Goal: Information Seeking & Learning: Learn about a topic

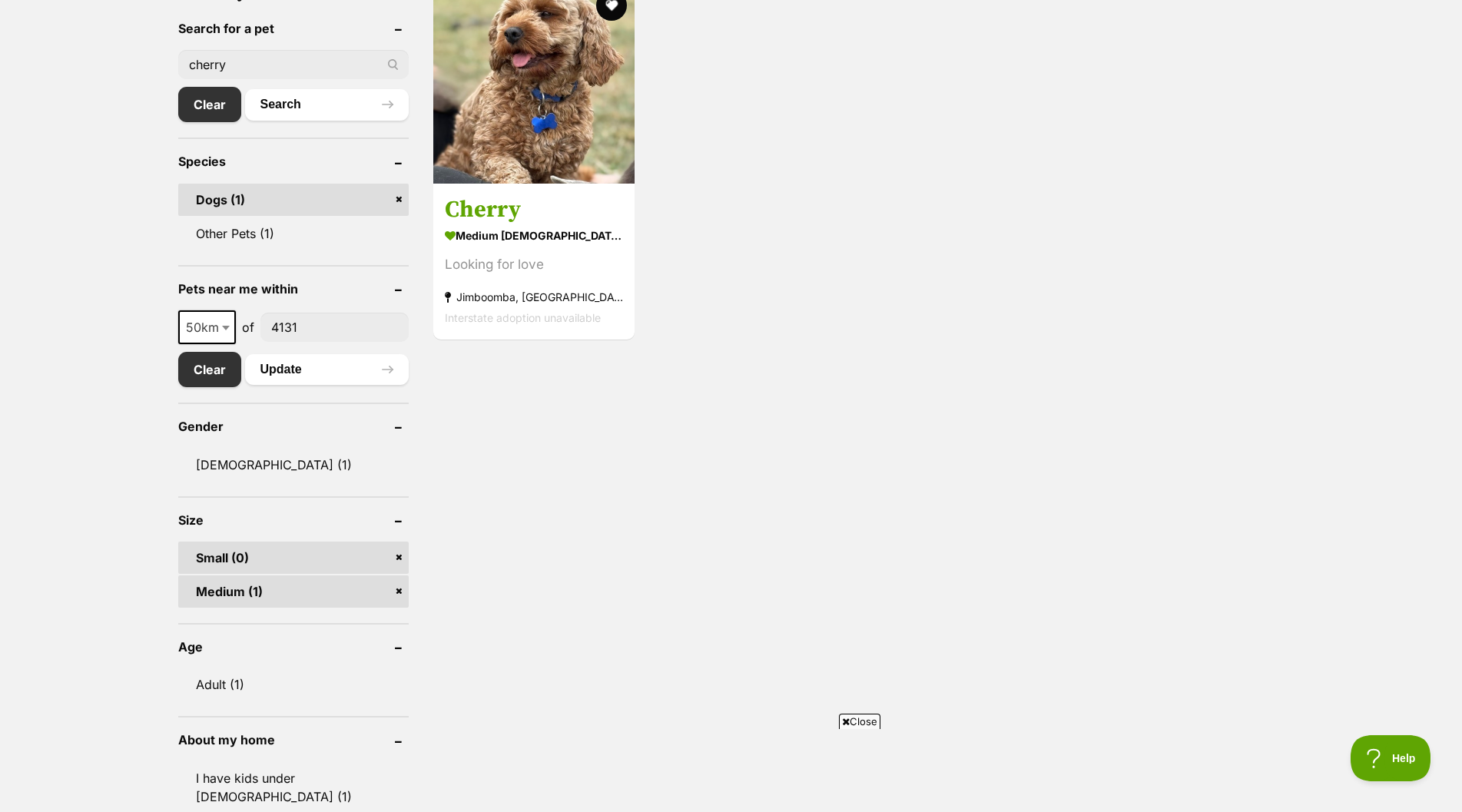
scroll to position [384, 0]
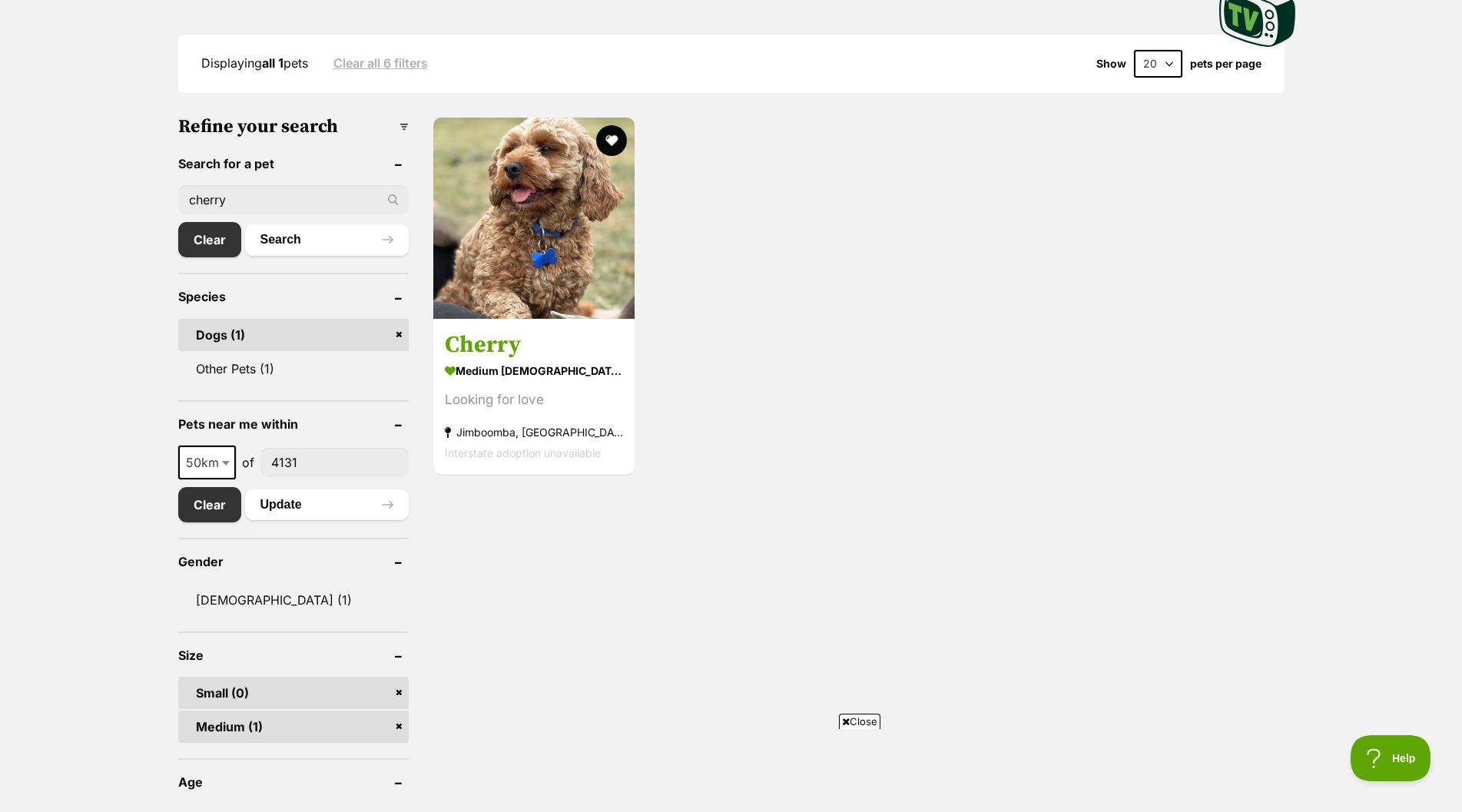
drag, startPoint x: 281, startPoint y: 201, endPoint x: 125, endPoint y: 198, distance: 156.0
click at [281, 241] on button "Search" at bounding box center [327, 239] width 163 height 31
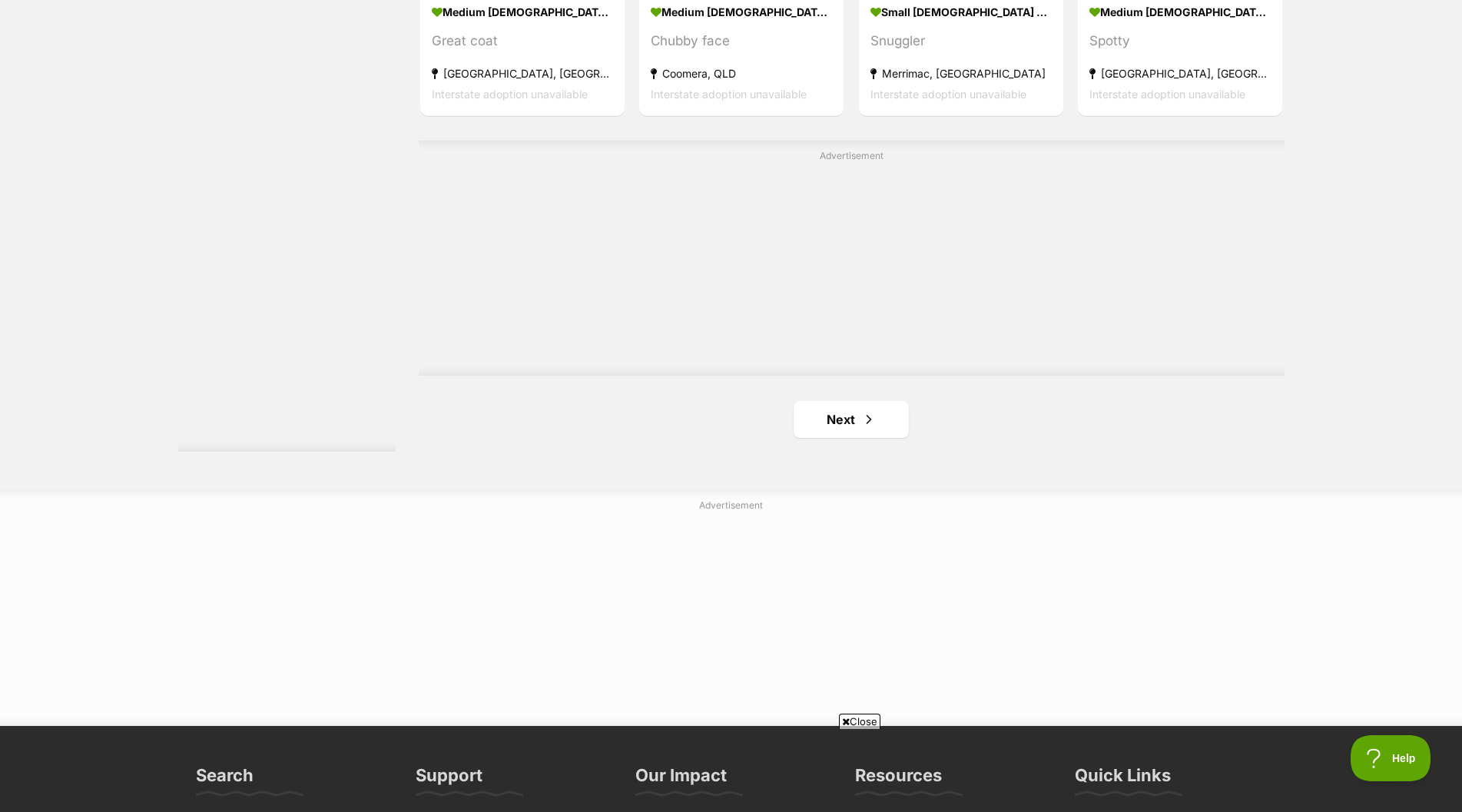
scroll to position [2687, 0]
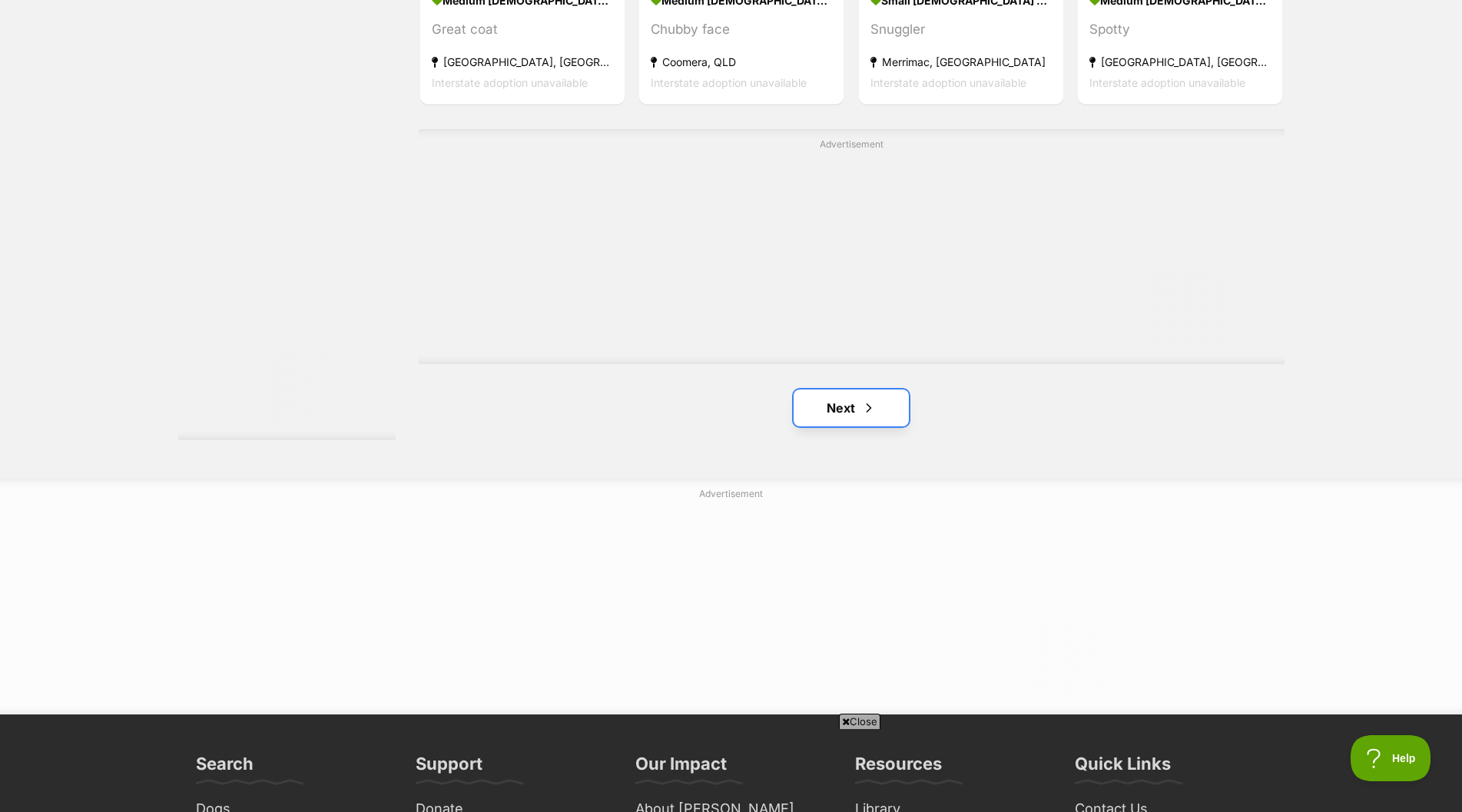
click at [839, 411] on link "Next" at bounding box center [851, 408] width 115 height 37
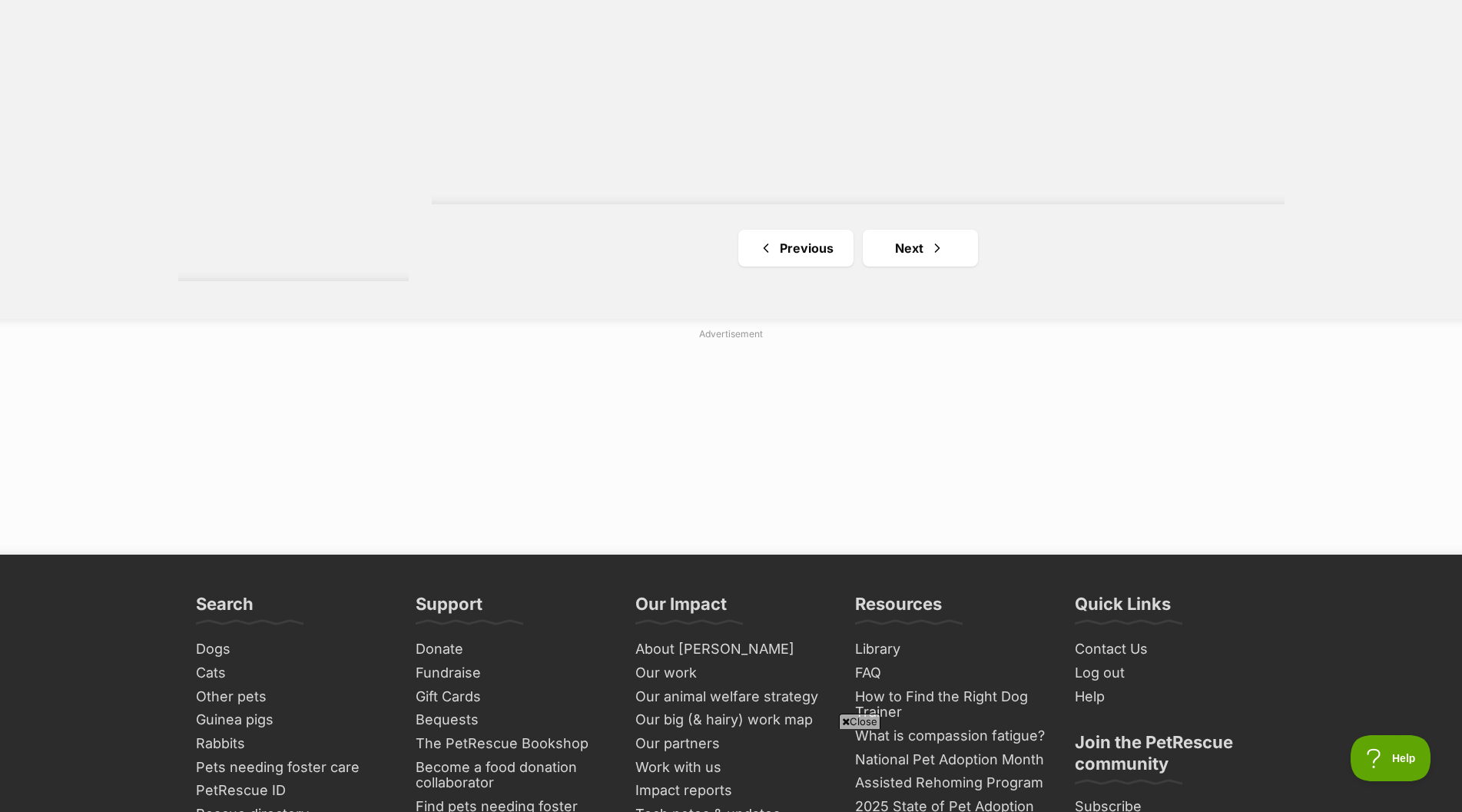
scroll to position [2842, 0]
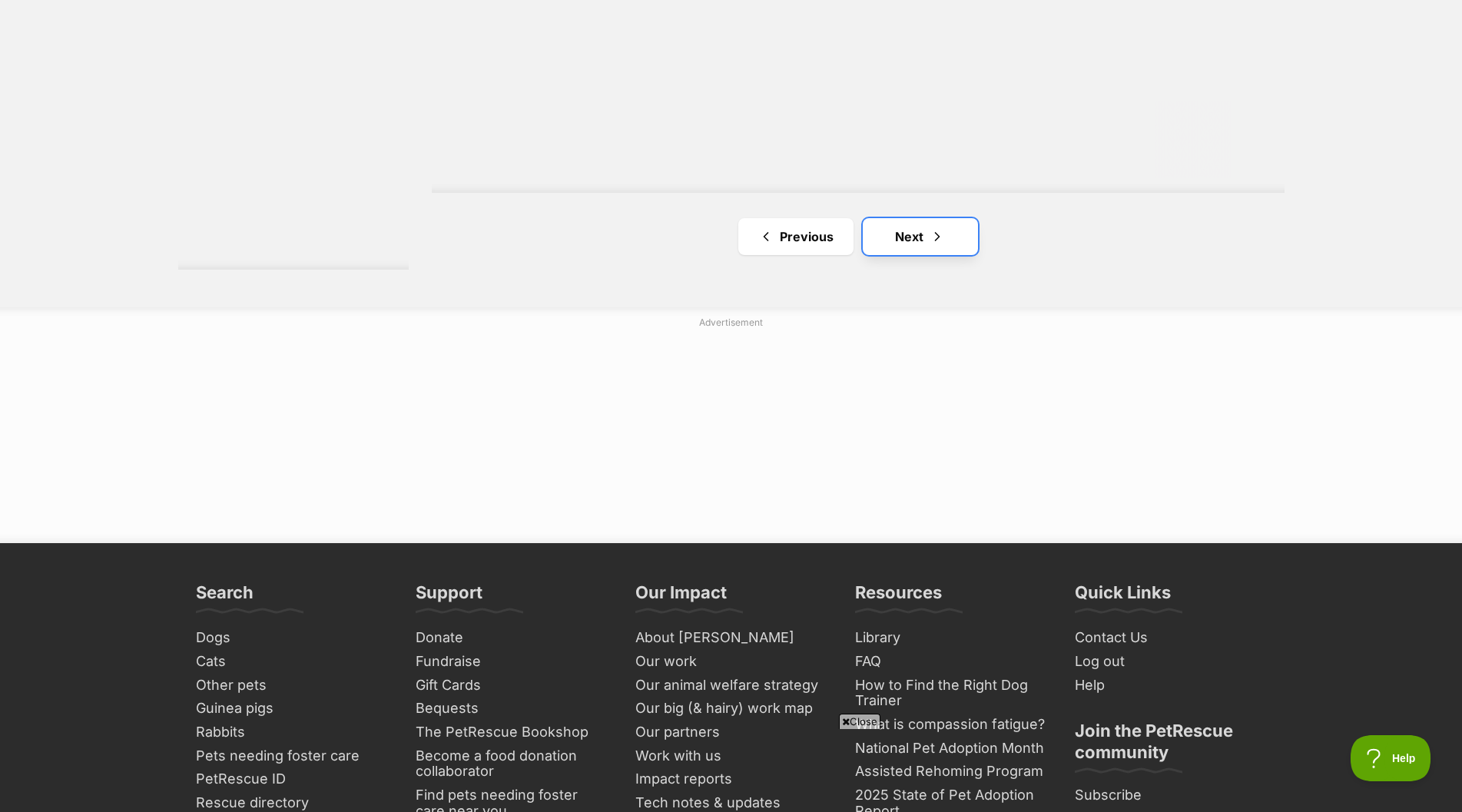
click at [908, 239] on link "Next" at bounding box center [920, 237] width 115 height 37
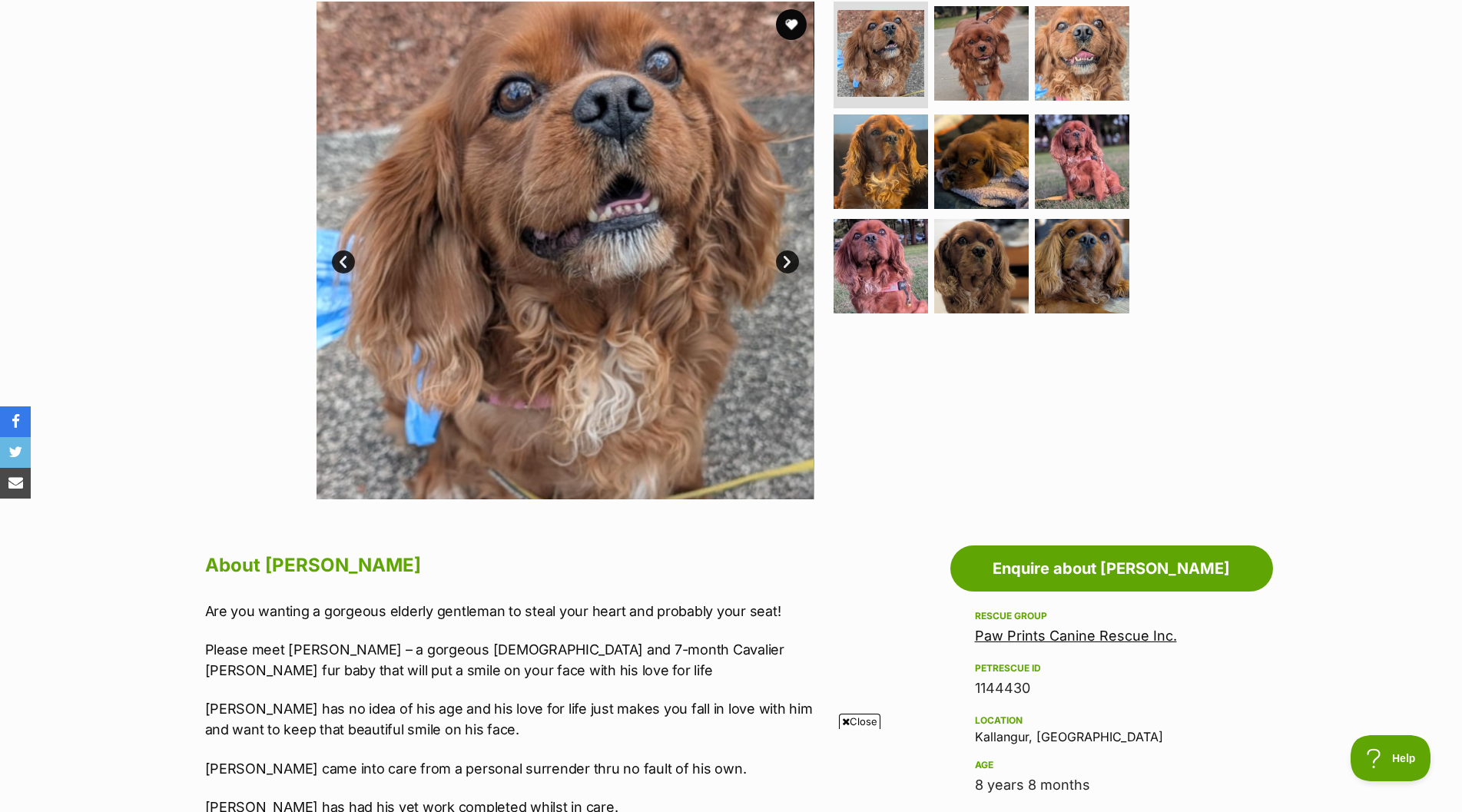
scroll to position [307, 0]
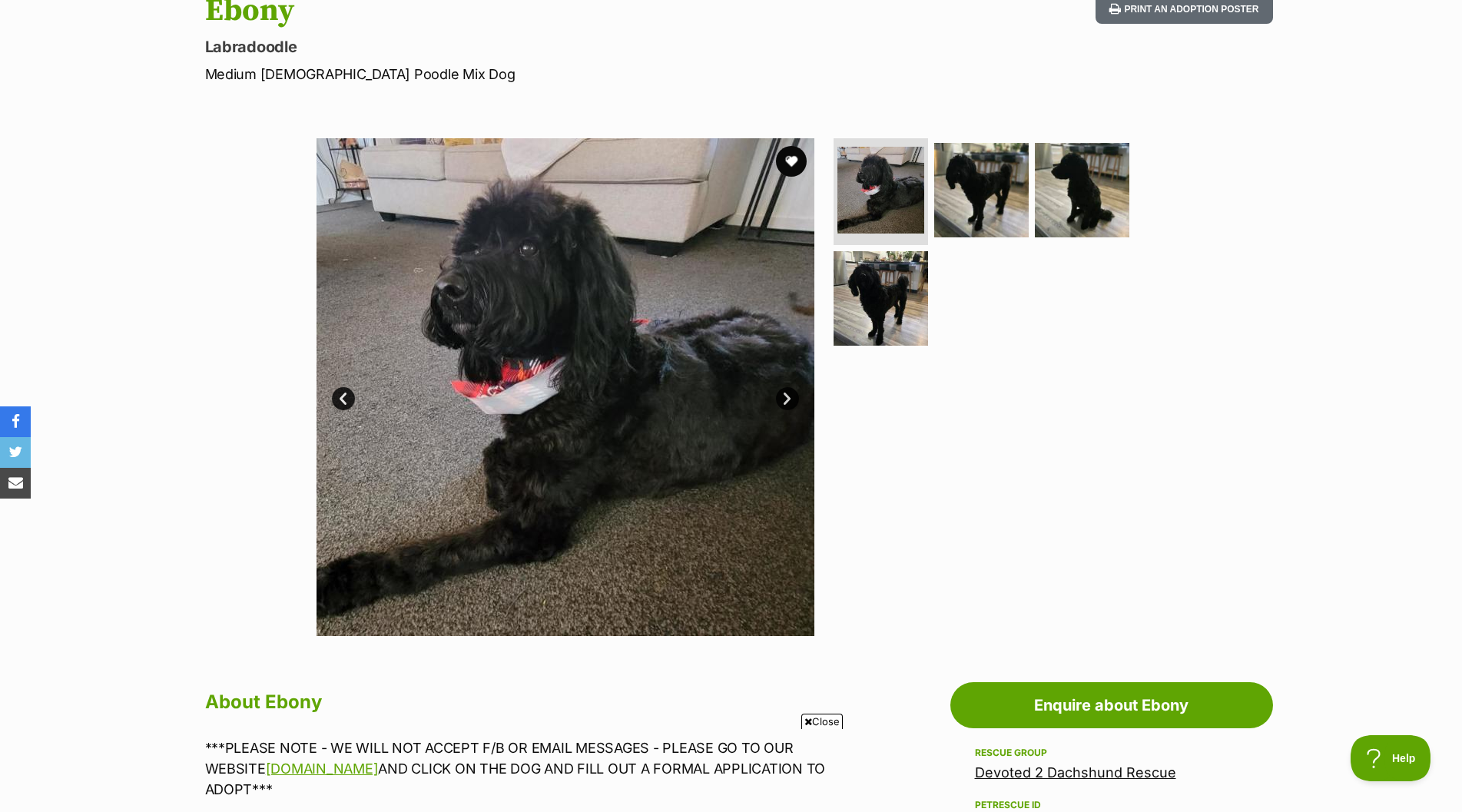
scroll to position [230, 0]
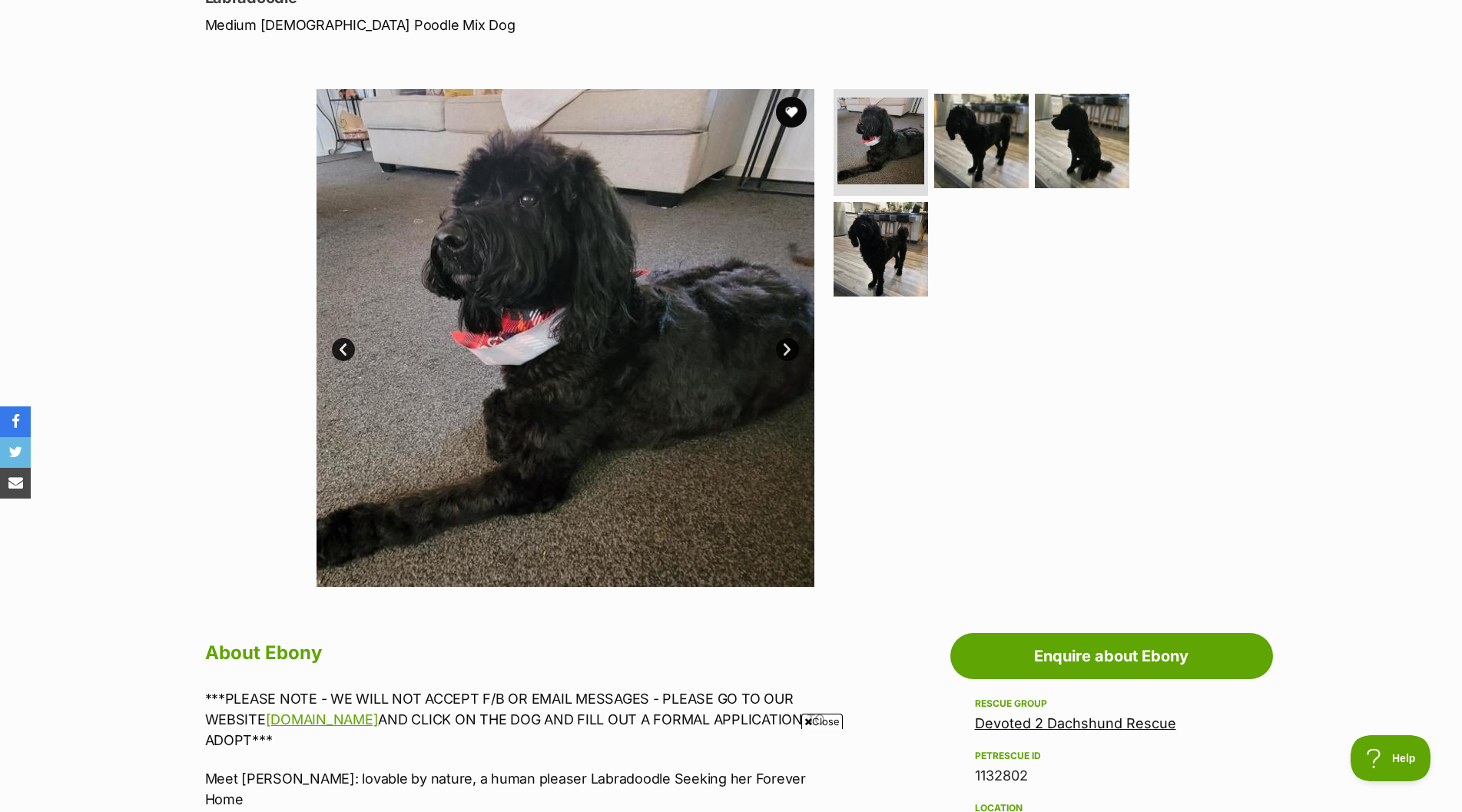
click at [782, 348] on link "Next" at bounding box center [787, 349] width 23 height 23
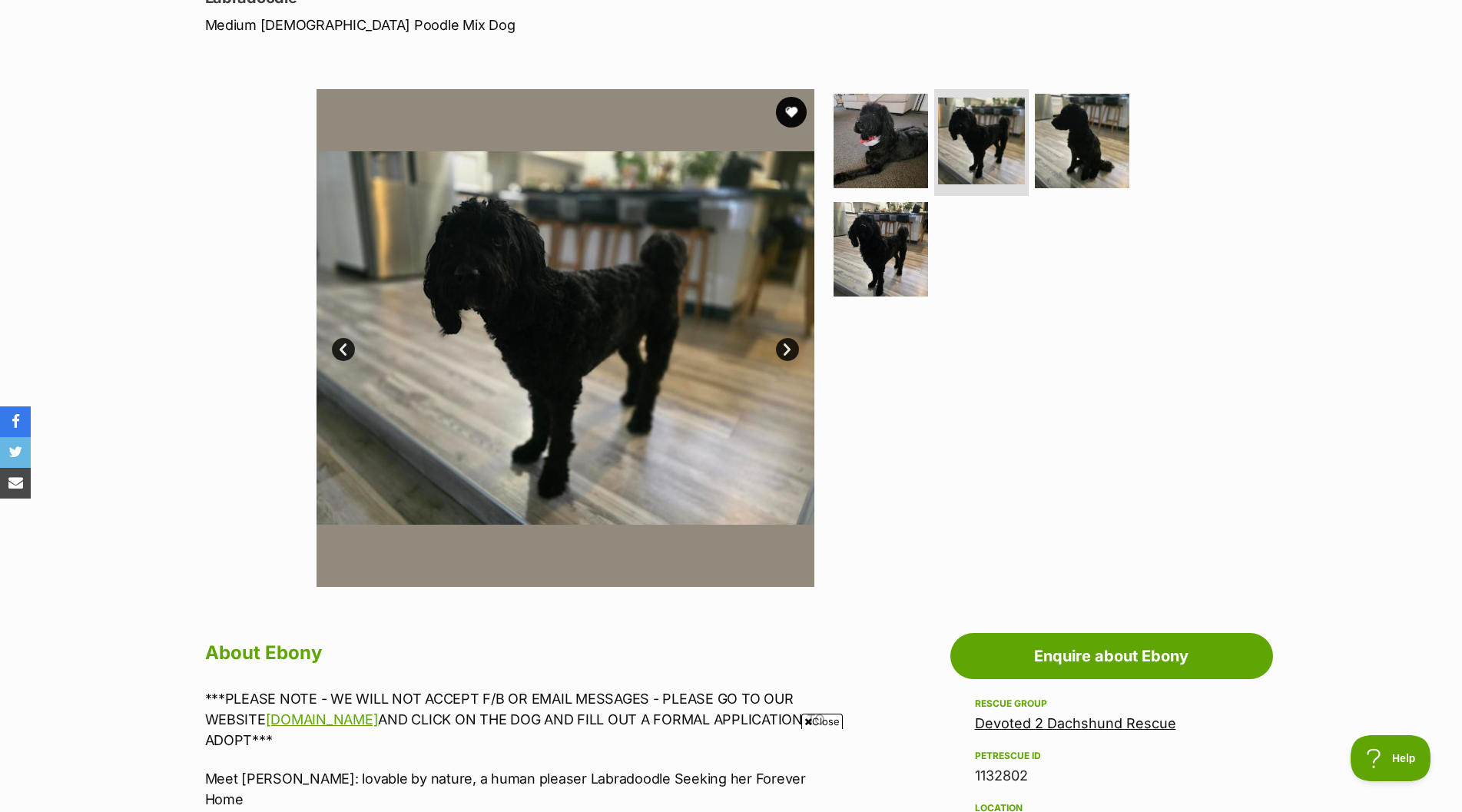
click at [783, 348] on link "Next" at bounding box center [787, 349] width 23 height 23
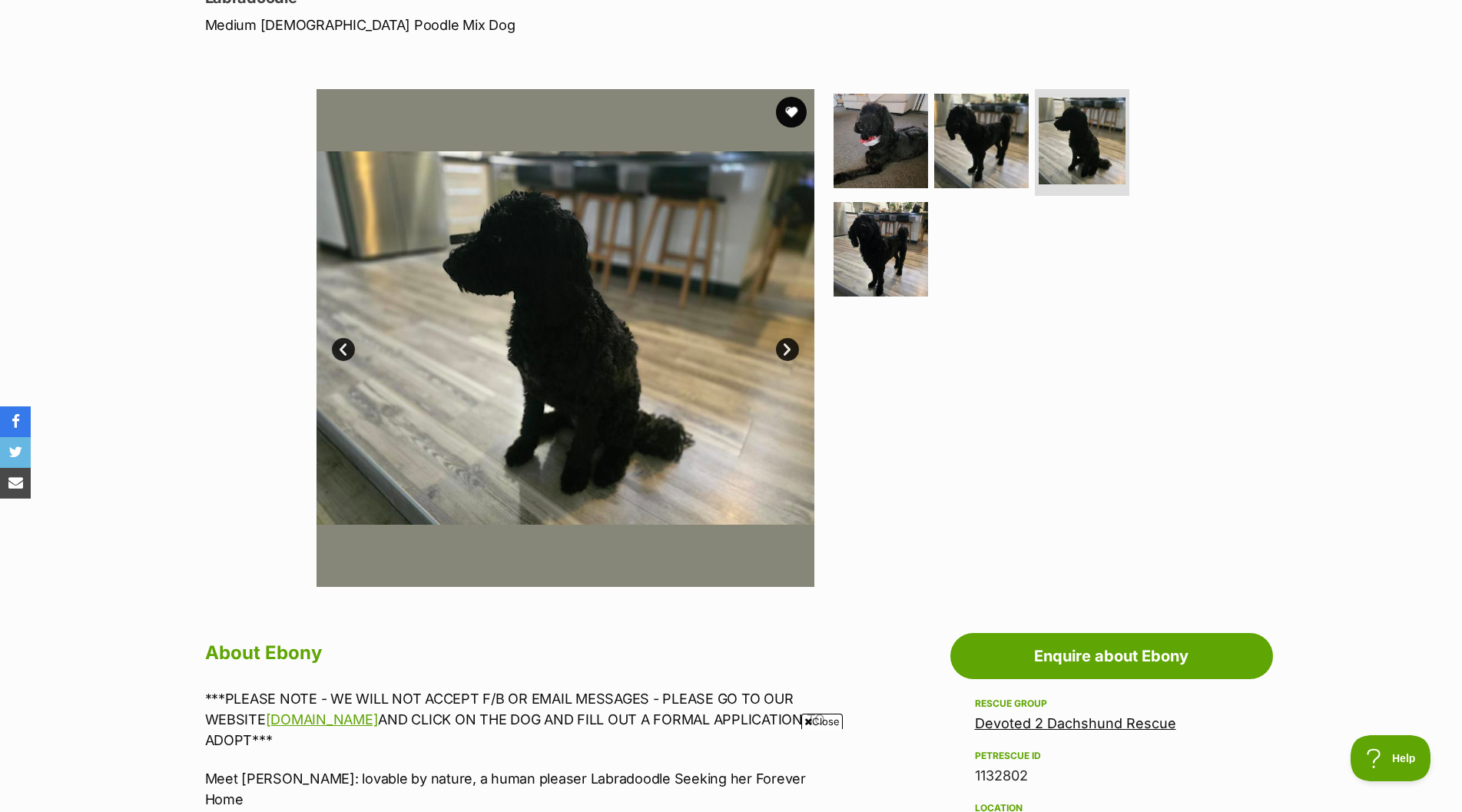
click at [783, 348] on link "Next" at bounding box center [787, 349] width 23 height 23
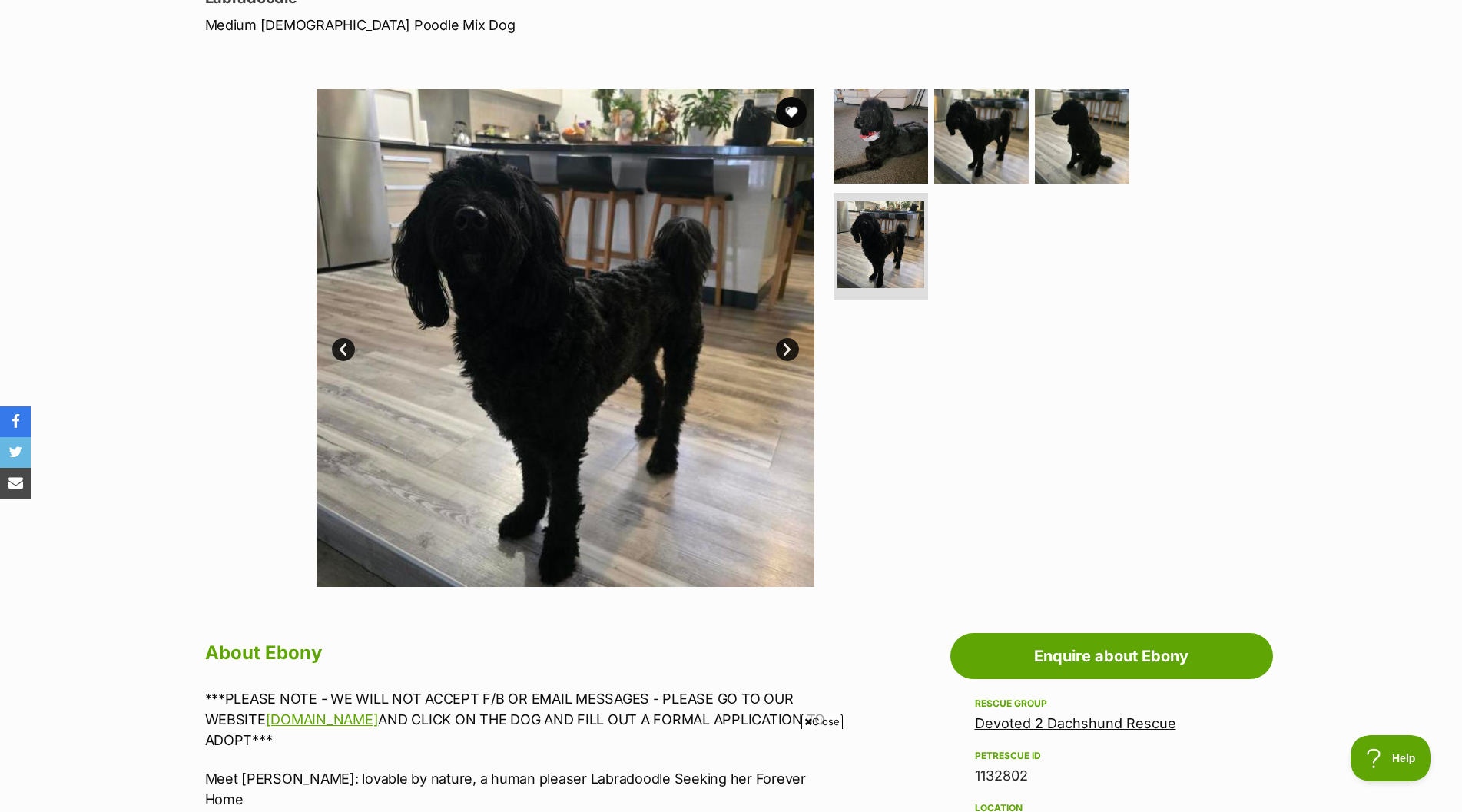
click at [783, 348] on link "Next" at bounding box center [787, 349] width 23 height 23
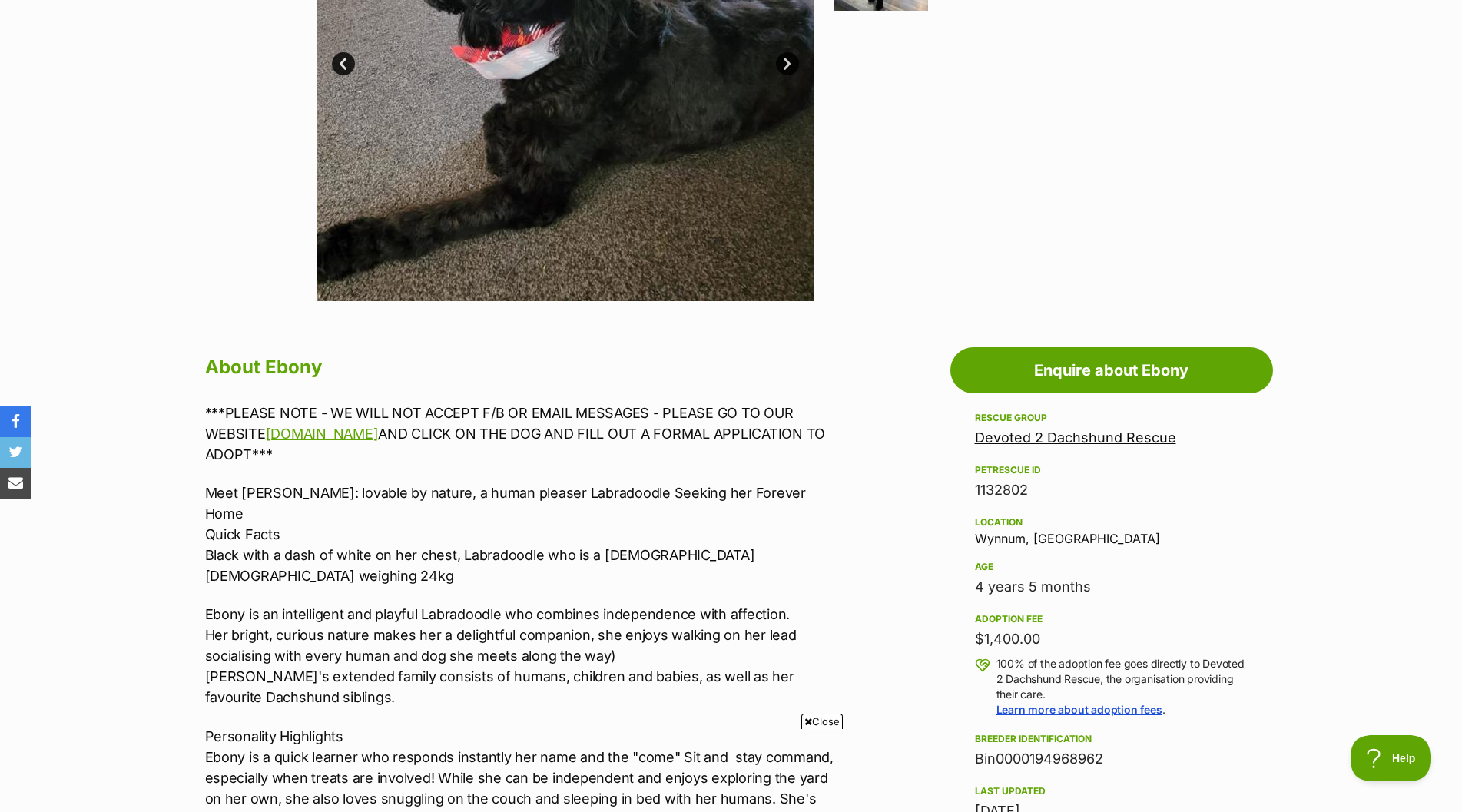
scroll to position [537, 0]
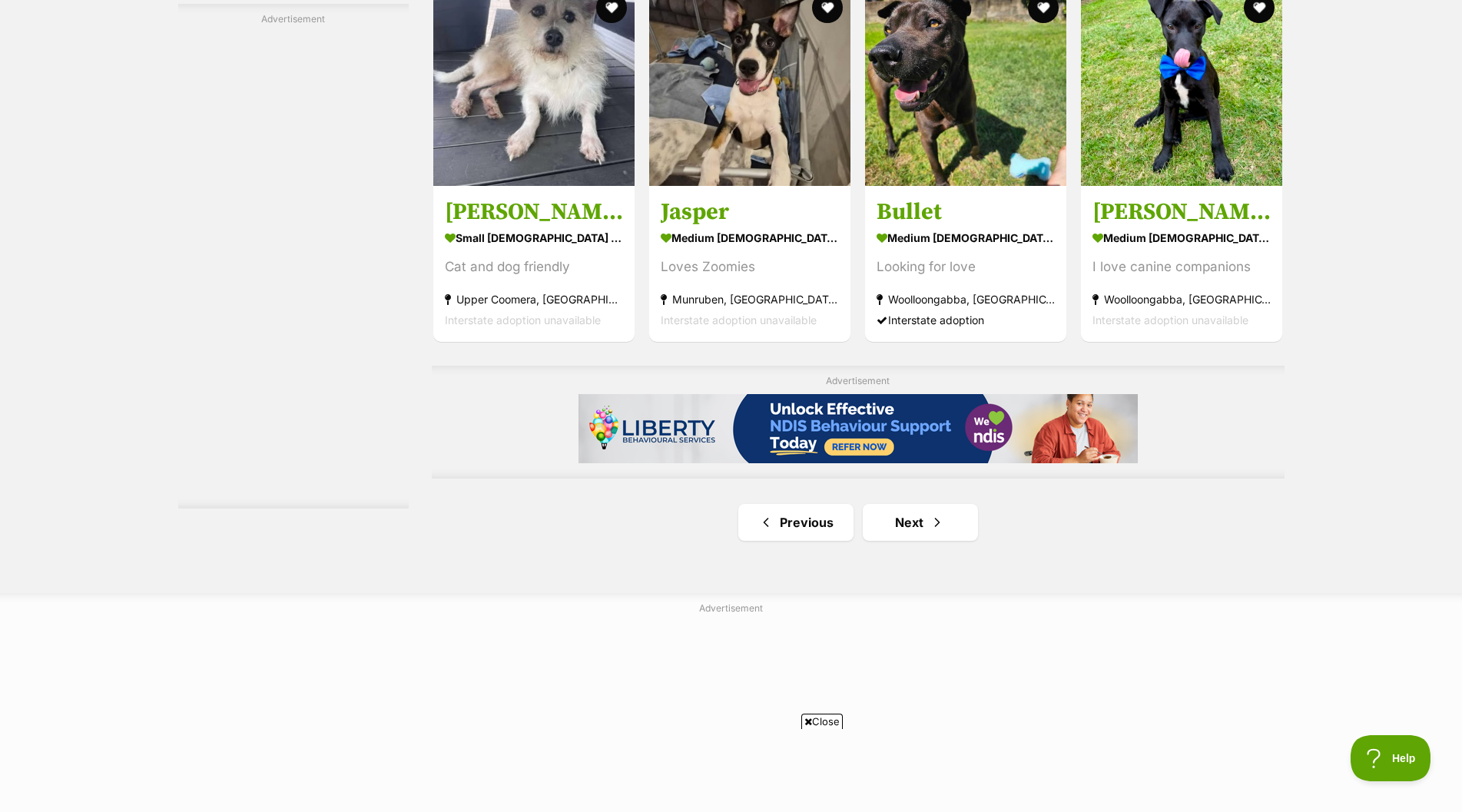
scroll to position [2534, 0]
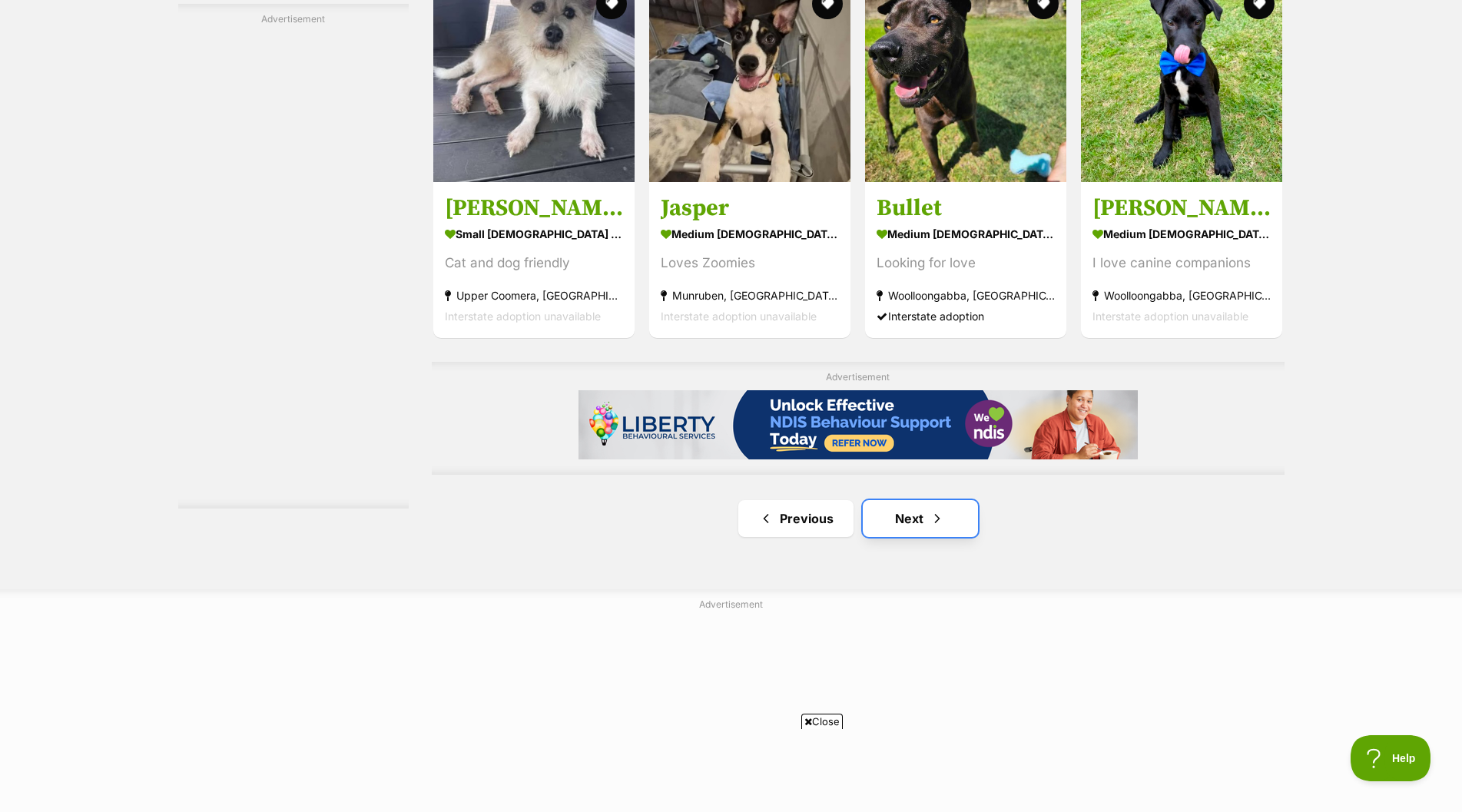
click at [904, 514] on link "Next" at bounding box center [920, 519] width 115 height 37
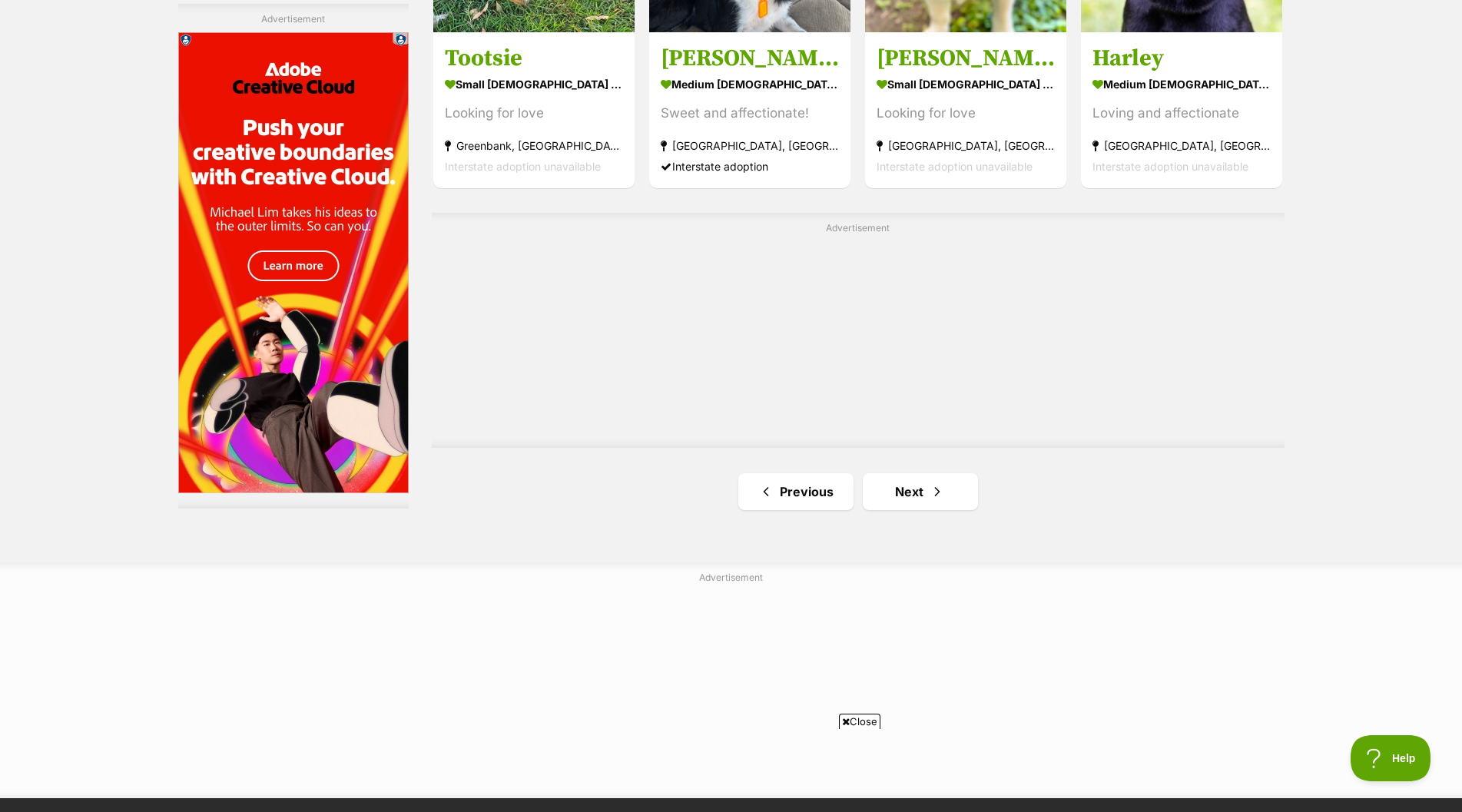
scroll to position [2610, 0]
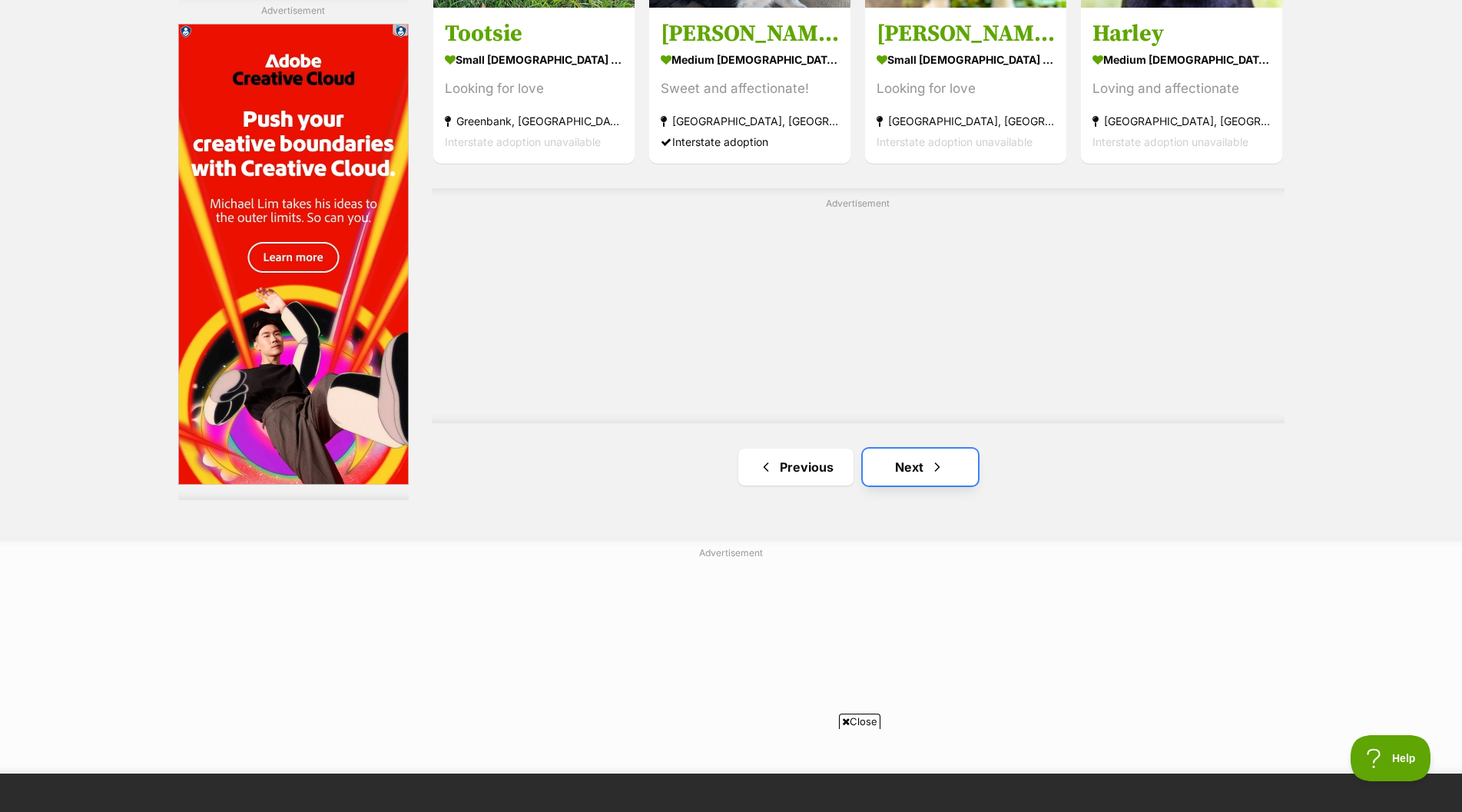
click at [893, 457] on link "Next" at bounding box center [920, 467] width 115 height 37
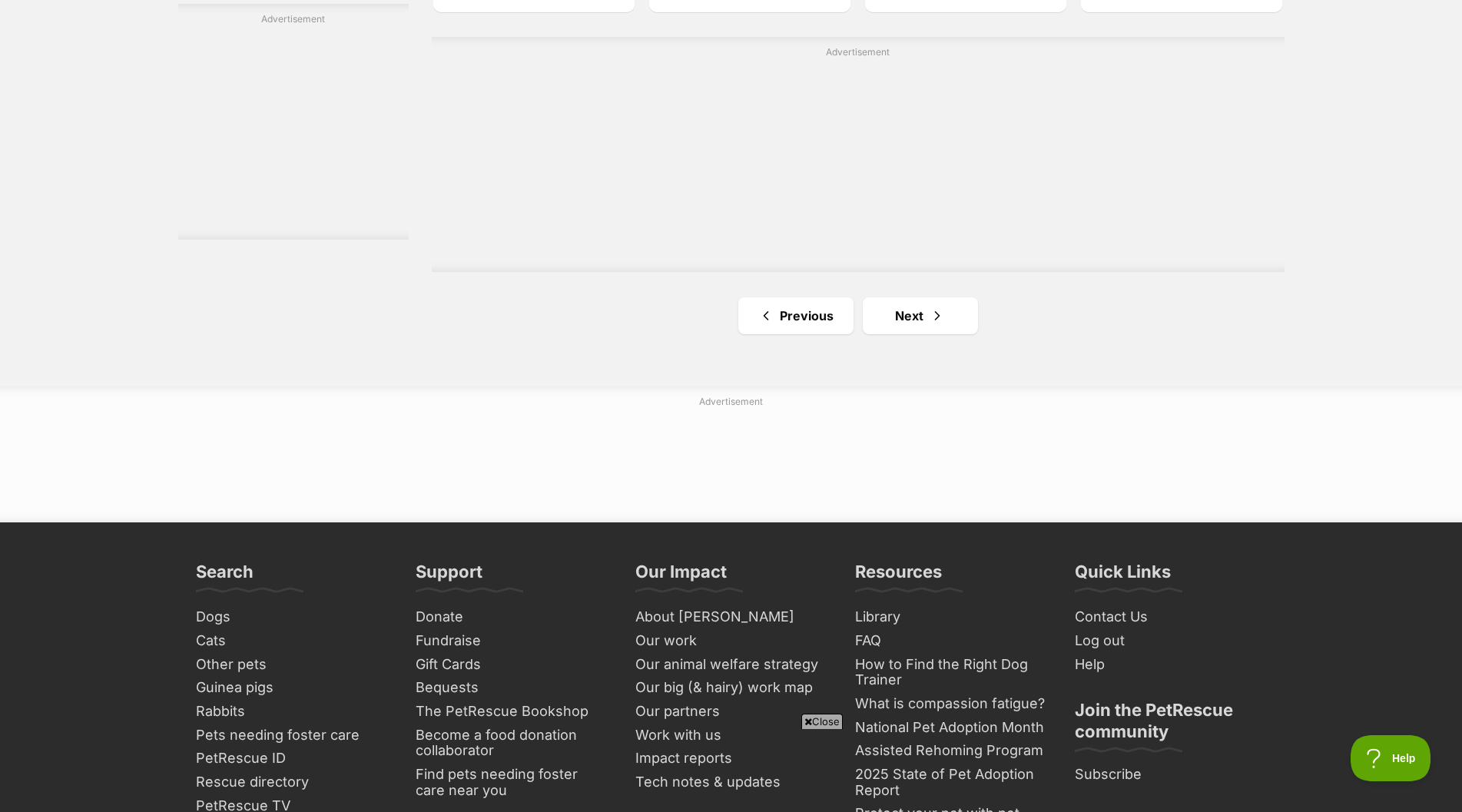
scroll to position [2765, 0]
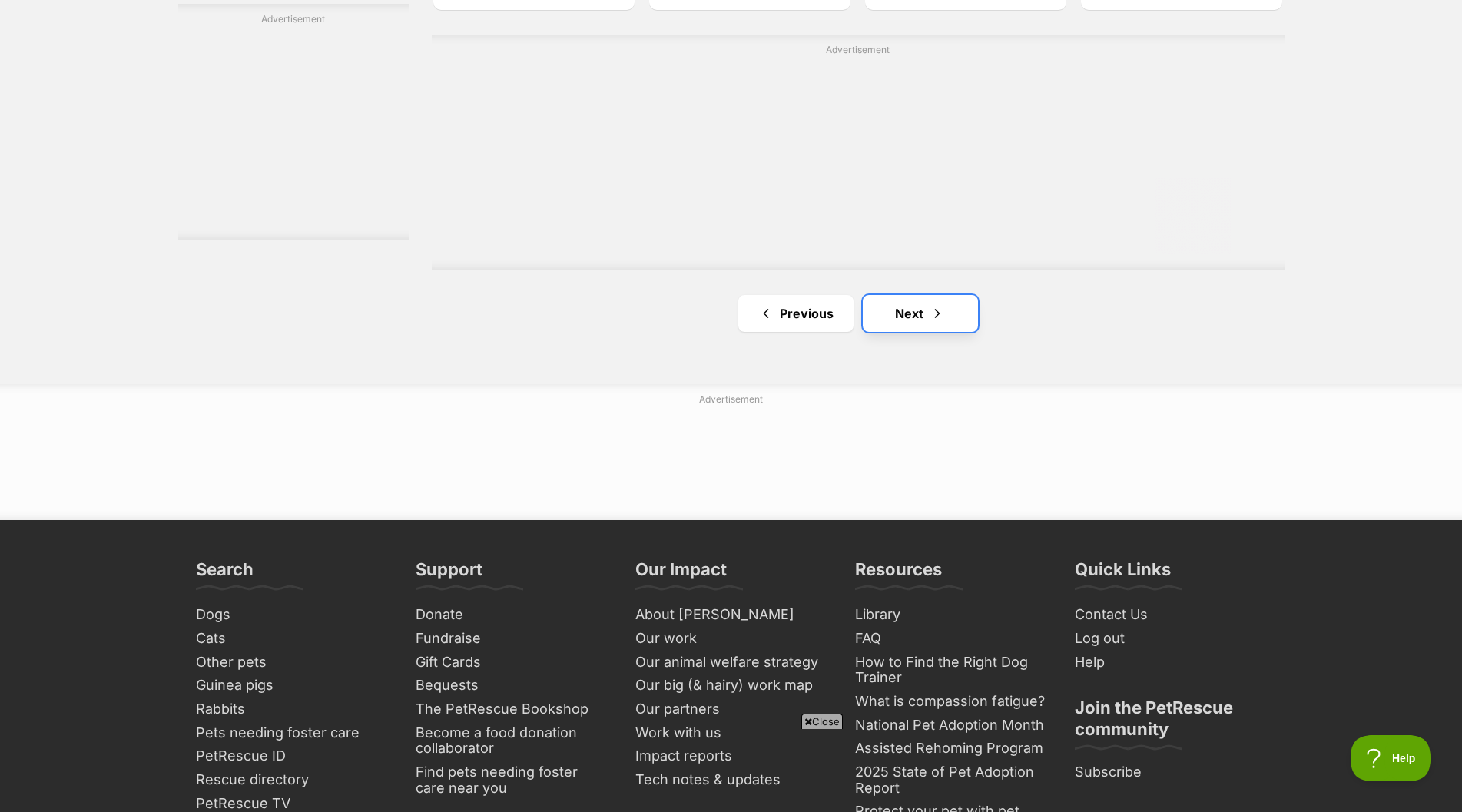
click at [899, 303] on link "Next" at bounding box center [920, 314] width 115 height 37
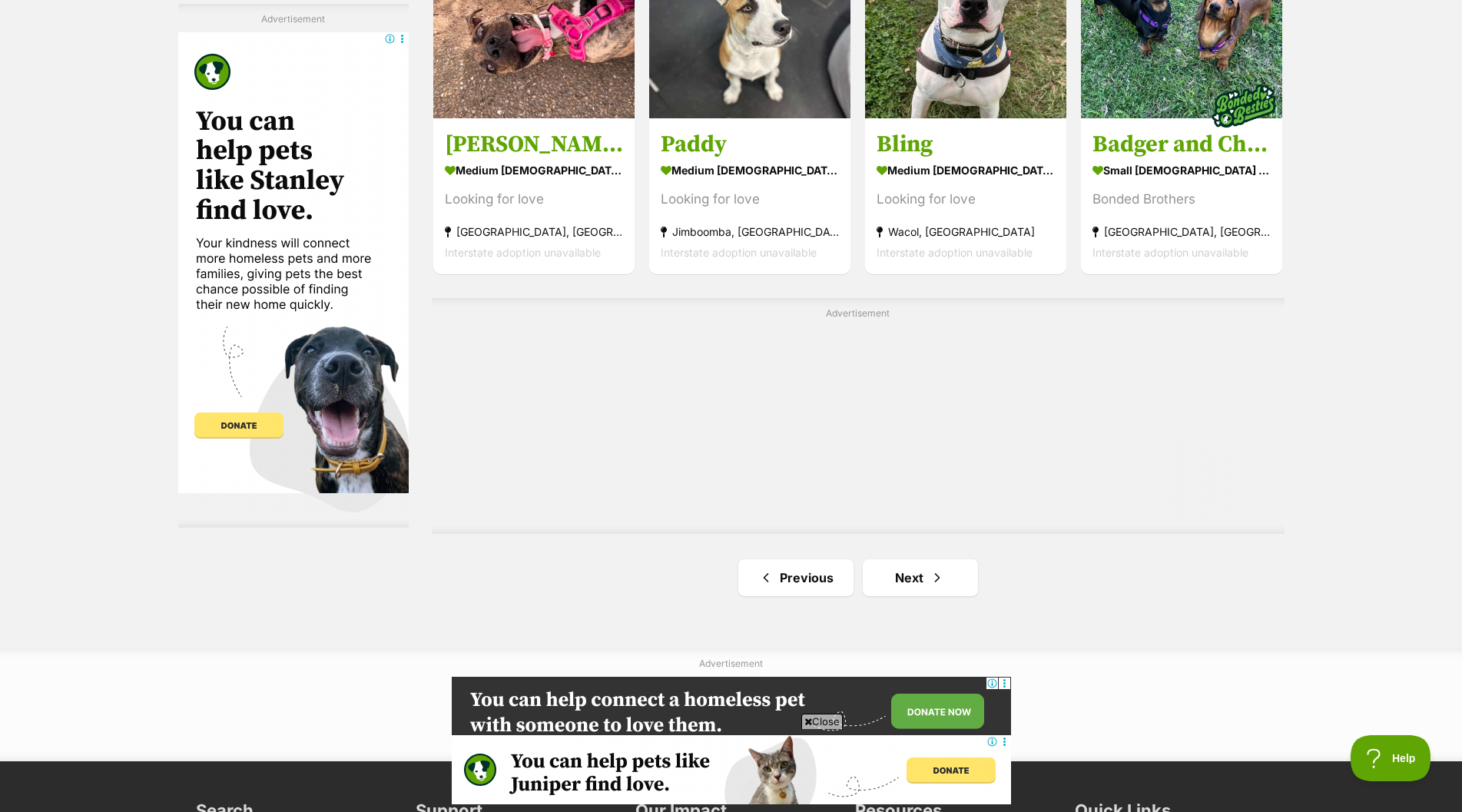
scroll to position [2610, 0]
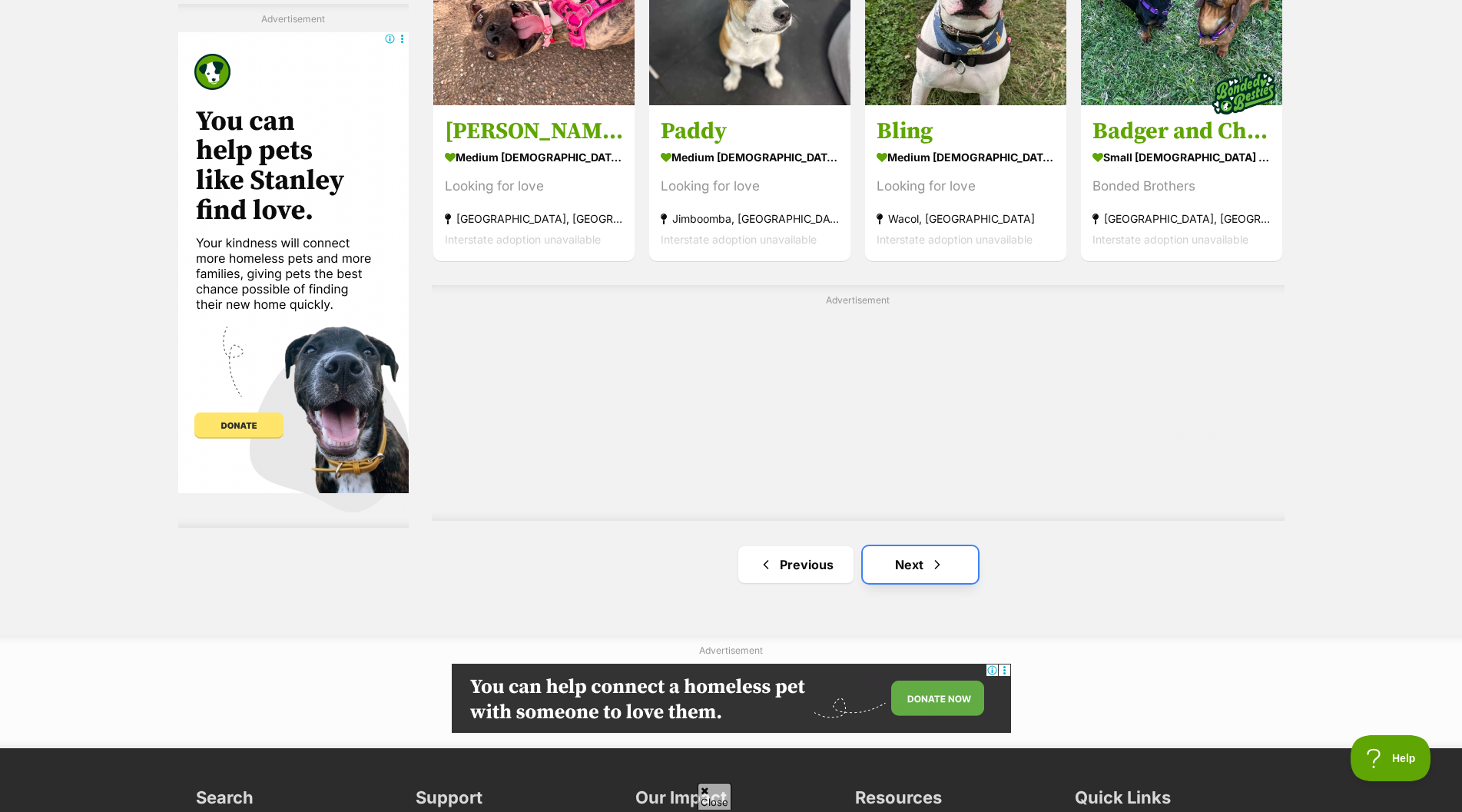
click at [898, 559] on link "Next" at bounding box center [920, 564] width 115 height 37
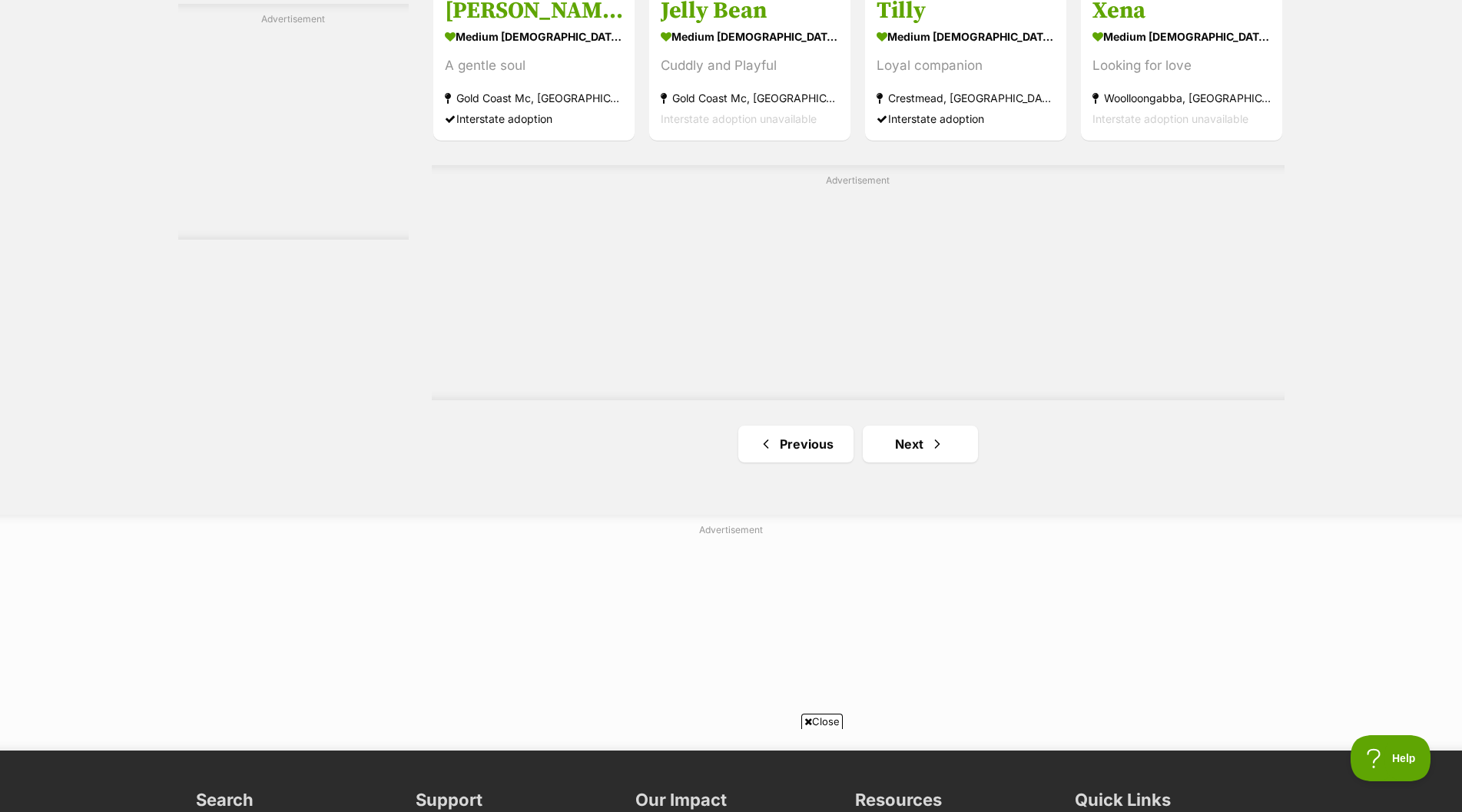
scroll to position [2687, 0]
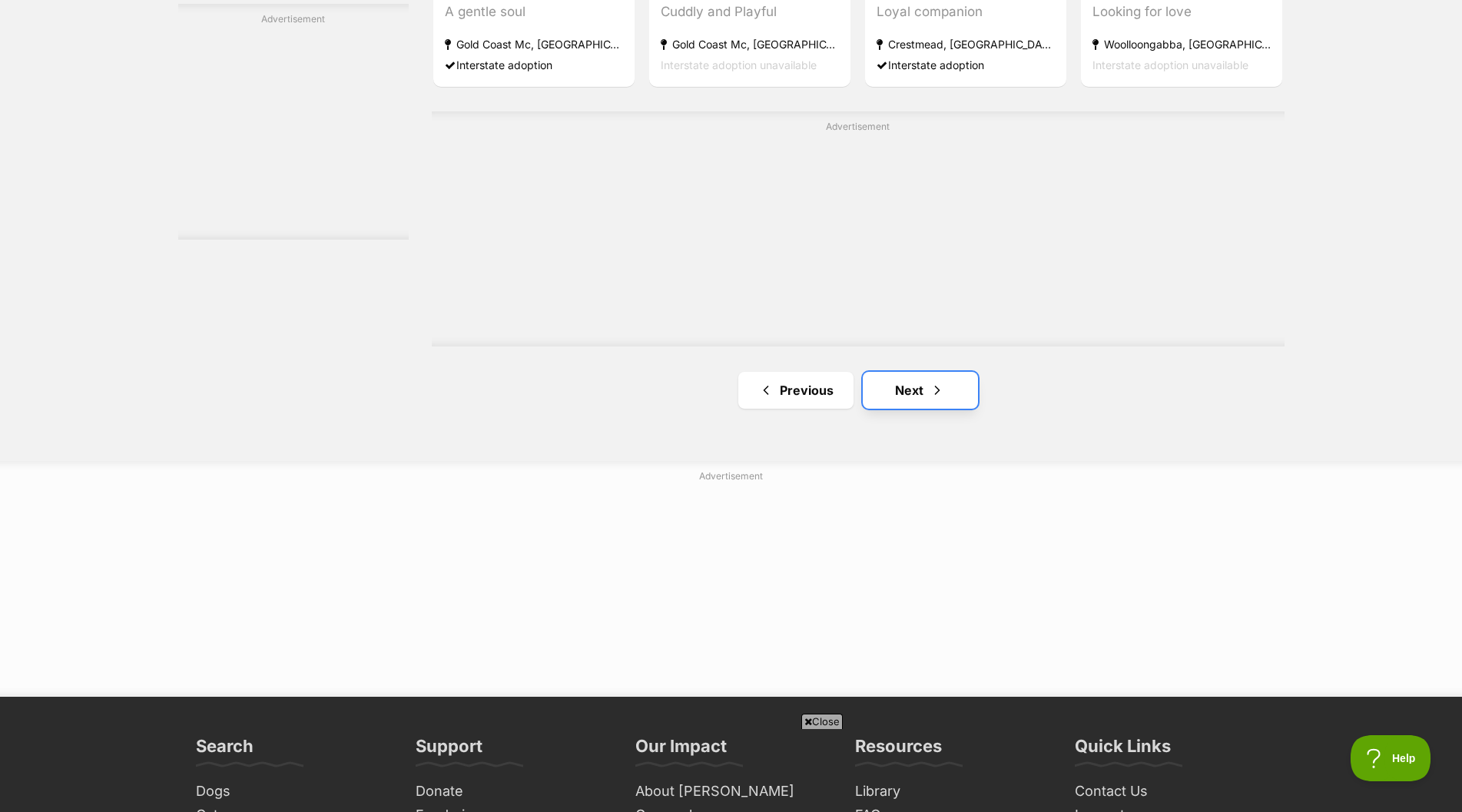
click at [880, 385] on link "Next" at bounding box center [920, 391] width 115 height 37
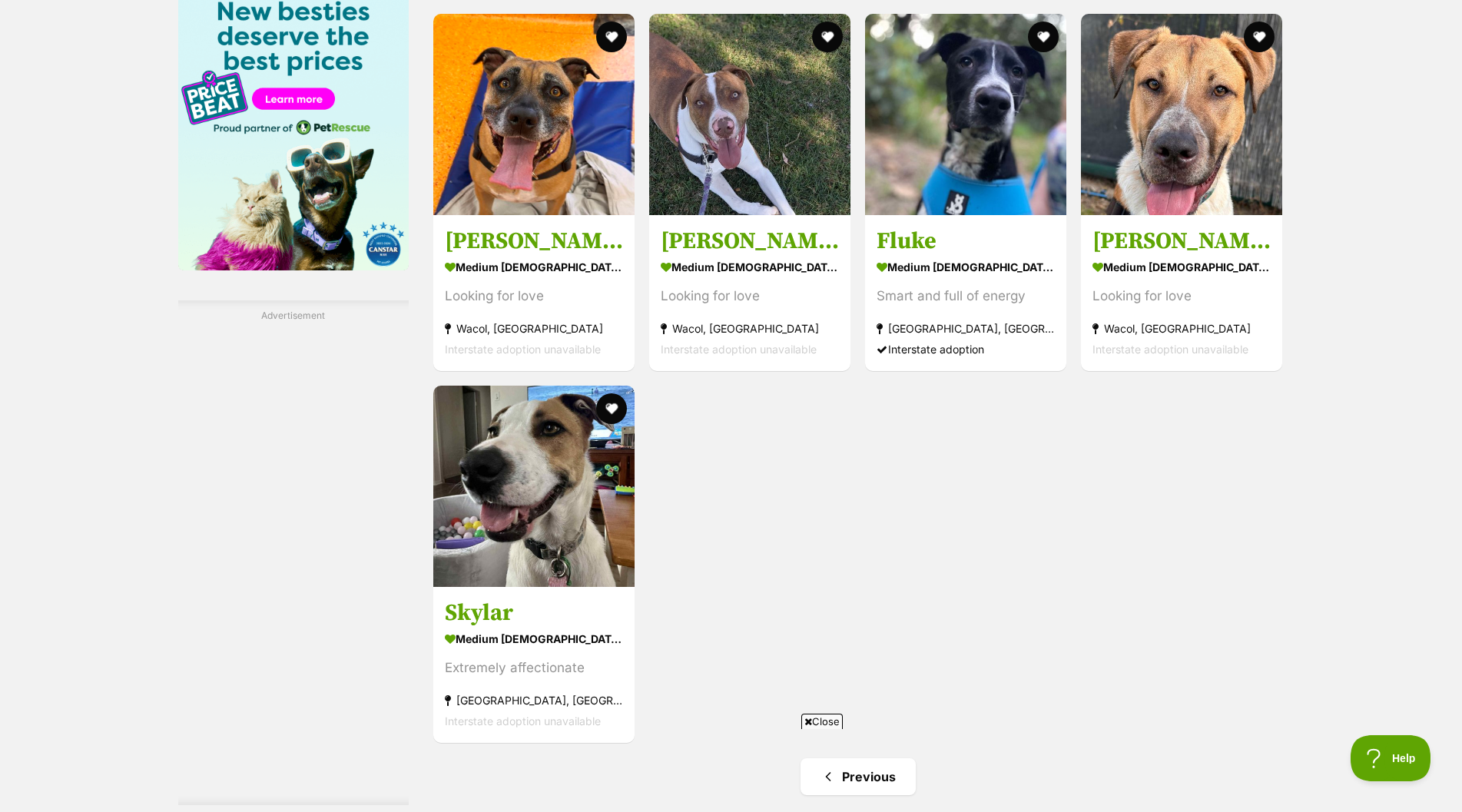
scroll to position [1843, 0]
